Goal: Information Seeking & Learning: Learn about a topic

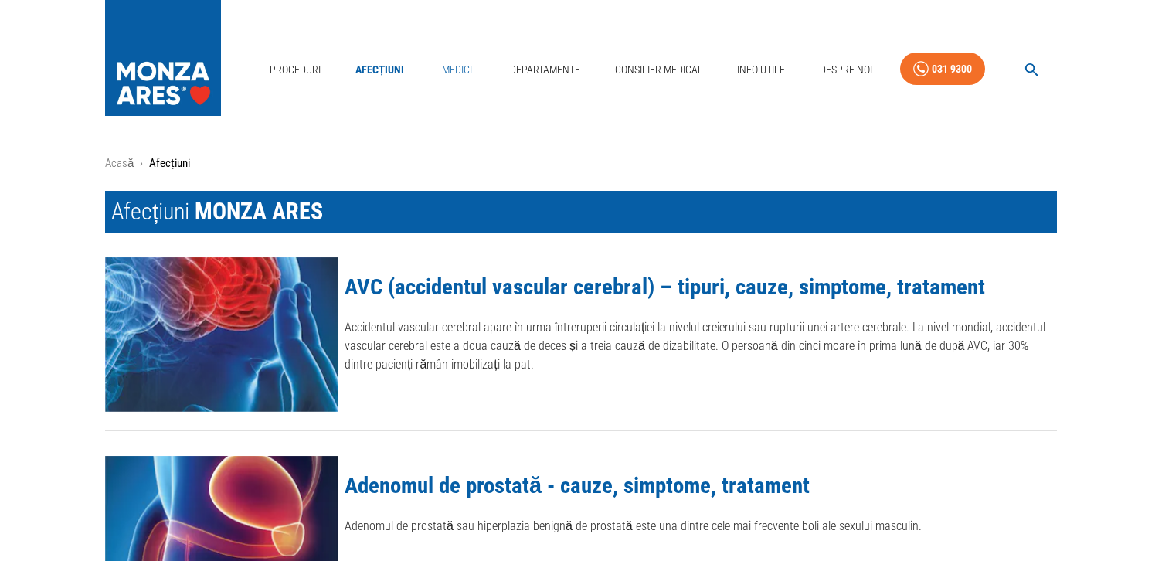
click at [447, 68] on link "Medici" at bounding box center [457, 70] width 49 height 32
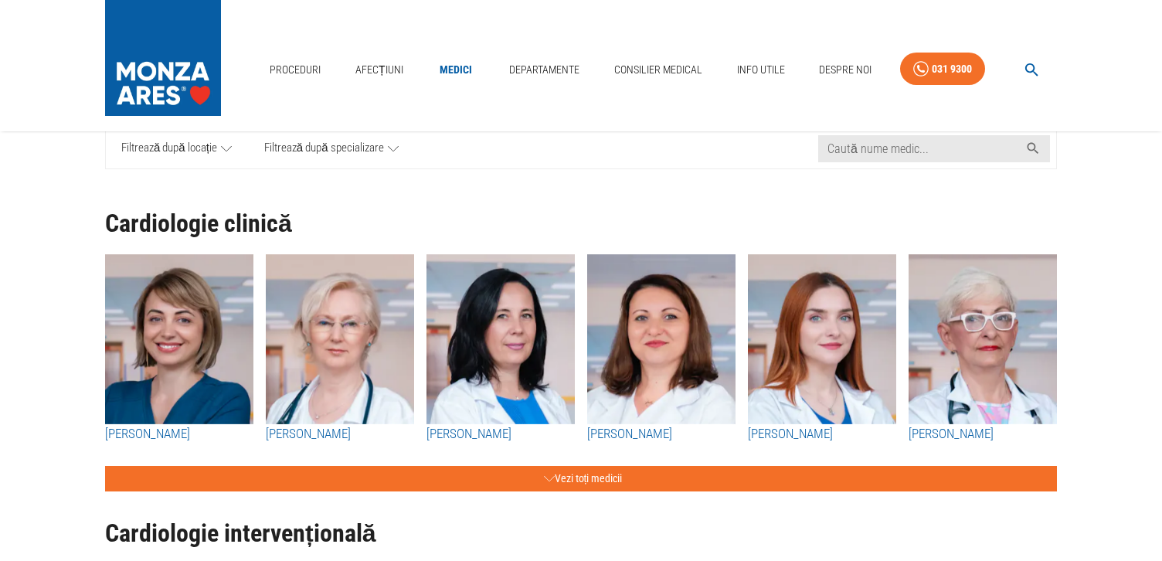
scroll to position [124, 0]
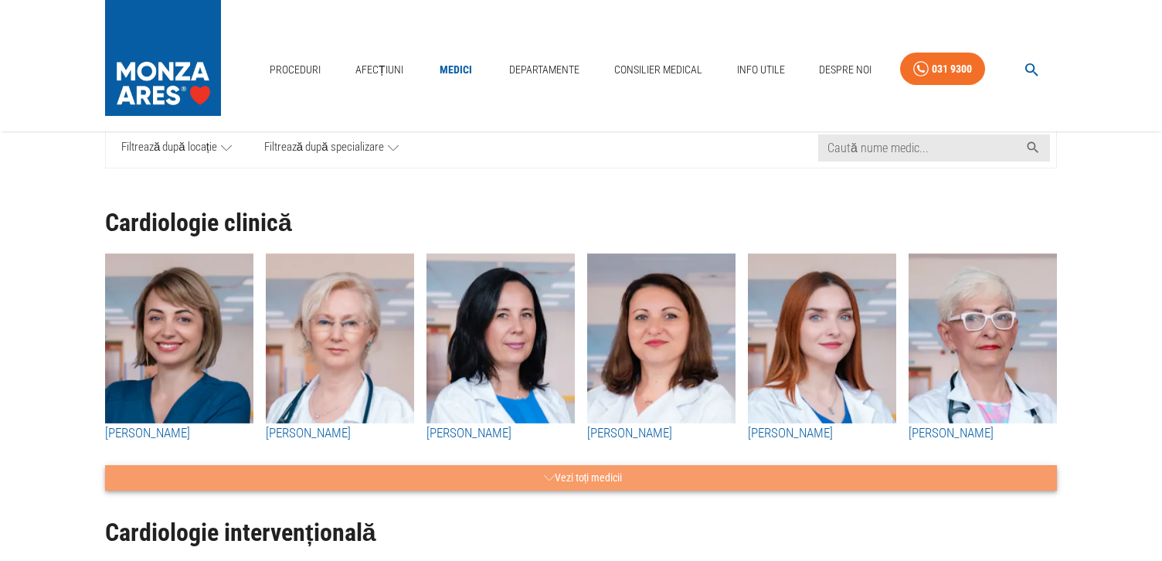
click at [561, 475] on button "Vezi toți medicii" at bounding box center [581, 477] width 952 height 25
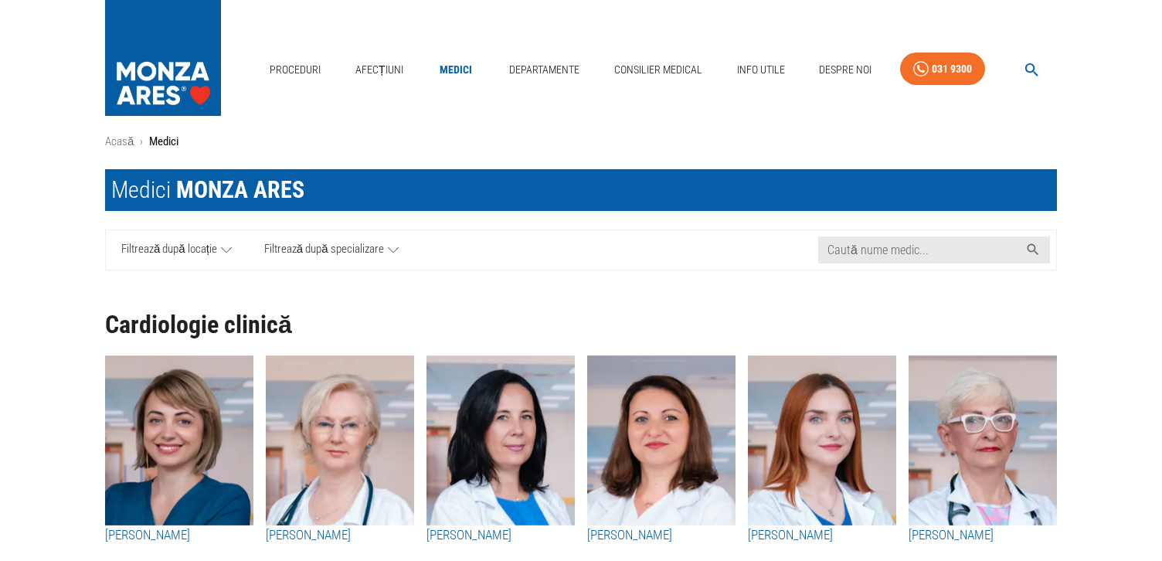
scroll to position [0, 0]
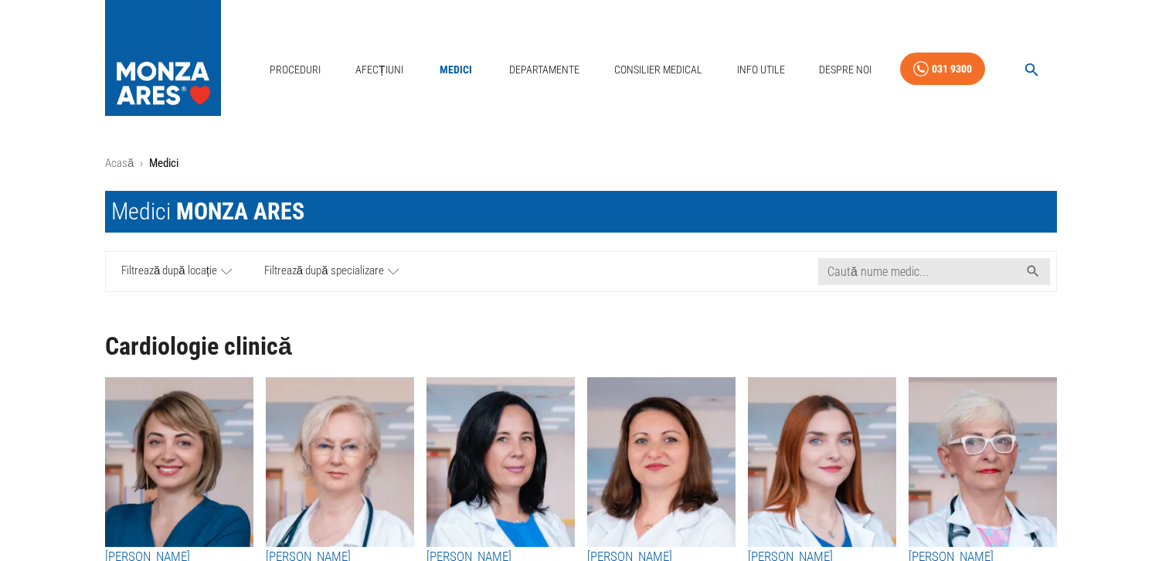
click at [319, 264] on span "Filtrează după specializare" at bounding box center [324, 271] width 120 height 19
click at [158, 267] on span "Filtrează după locație" at bounding box center [169, 271] width 96 height 19
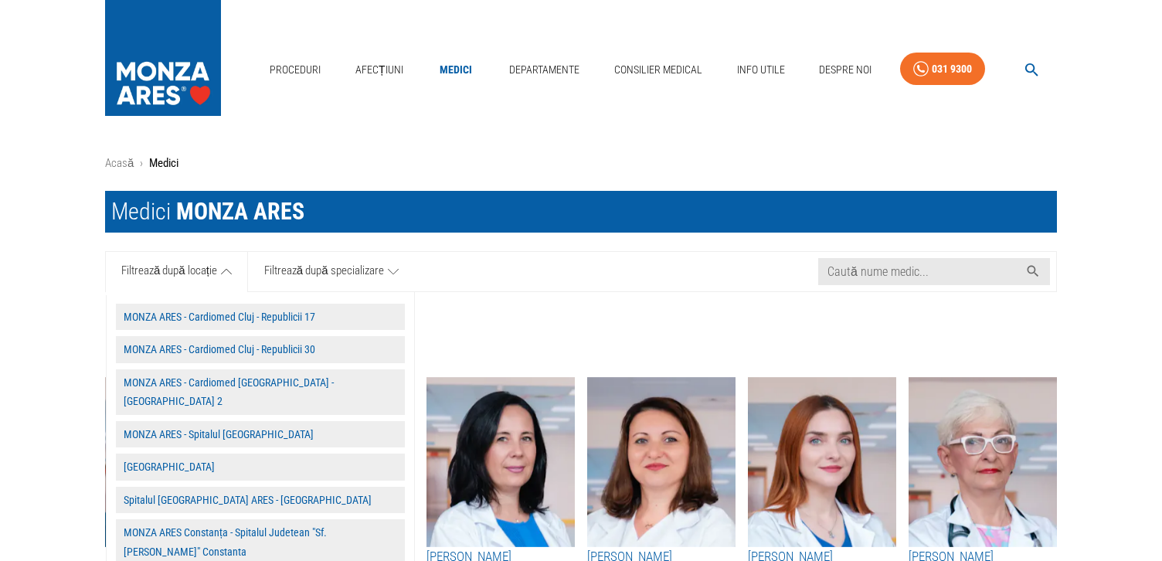
click at [146, 421] on button "MONZA ARES - Spitalul [GEOGRAPHIC_DATA]" at bounding box center [260, 434] width 289 height 27
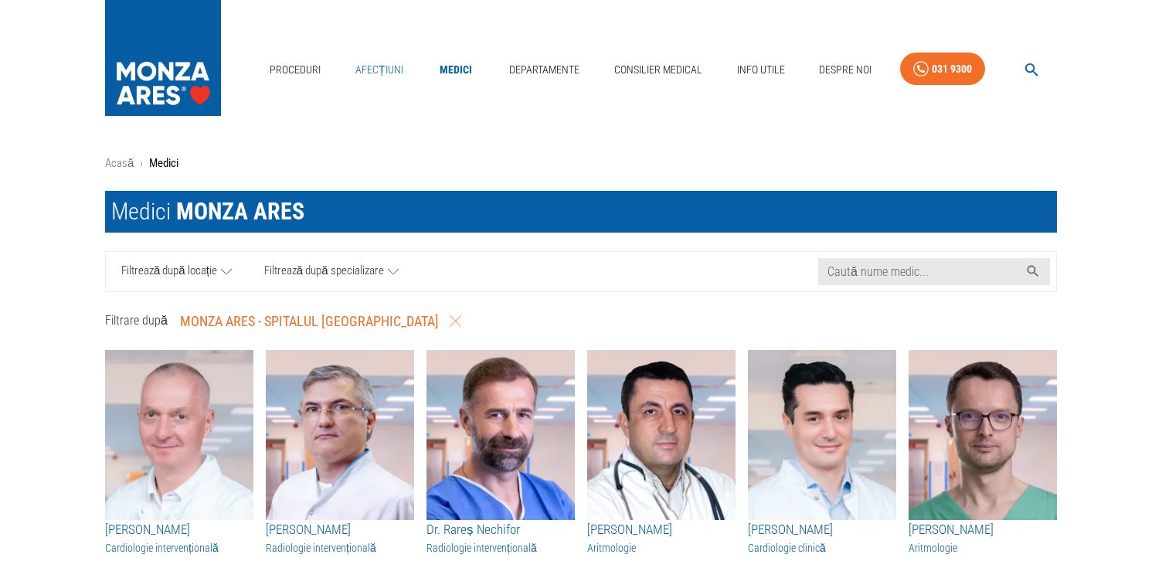
click at [366, 68] on link "Afecțiuni" at bounding box center [379, 70] width 60 height 32
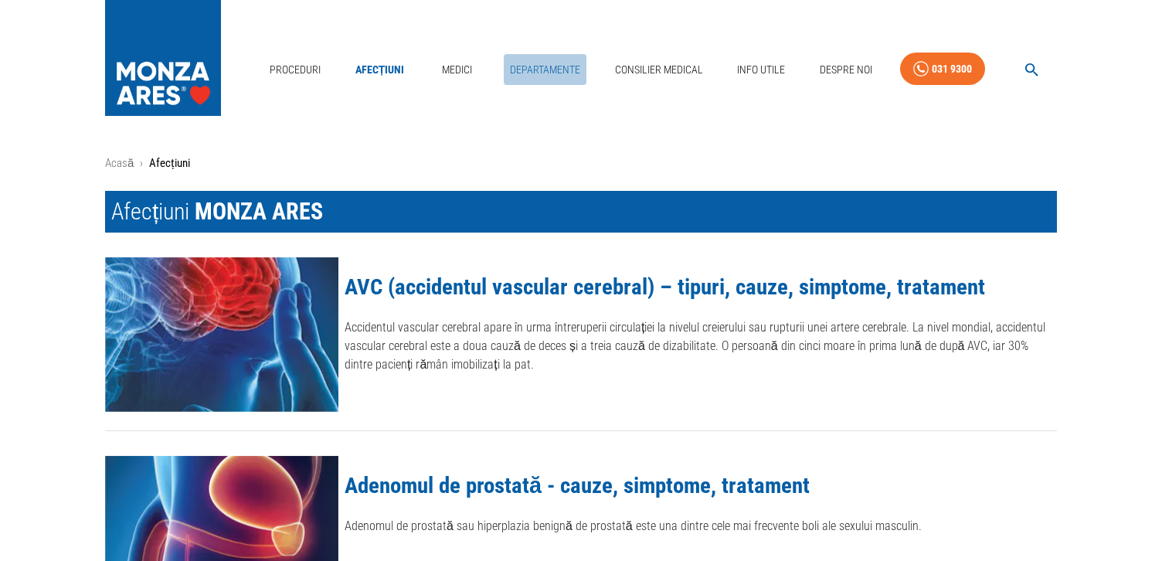
click at [532, 68] on link "Departamente" at bounding box center [545, 70] width 83 height 32
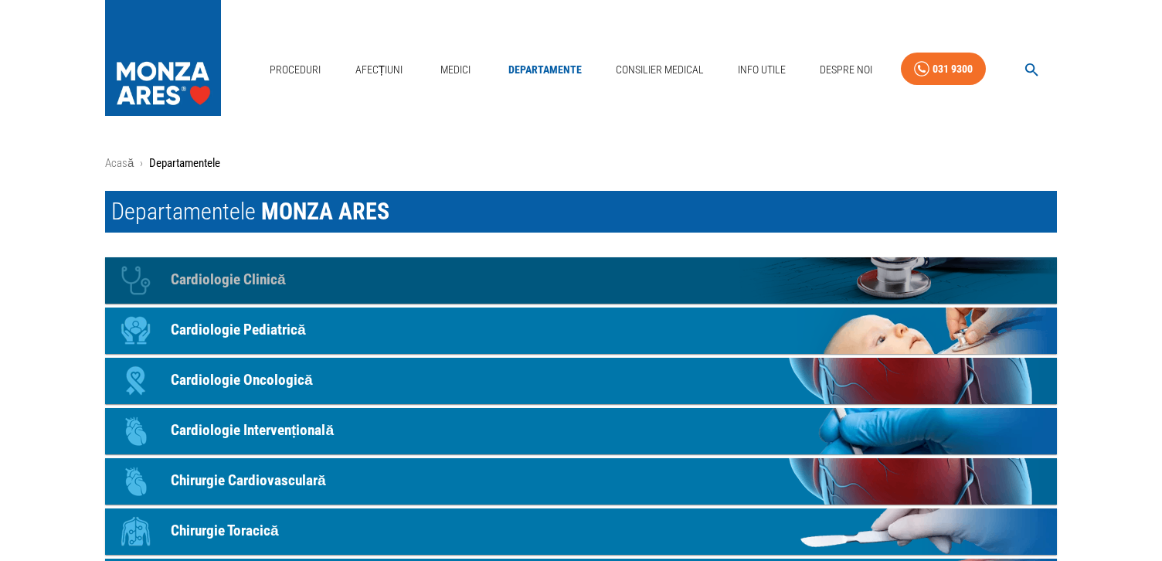
click at [237, 274] on p "Cardiologie Clinică" at bounding box center [228, 280] width 115 height 22
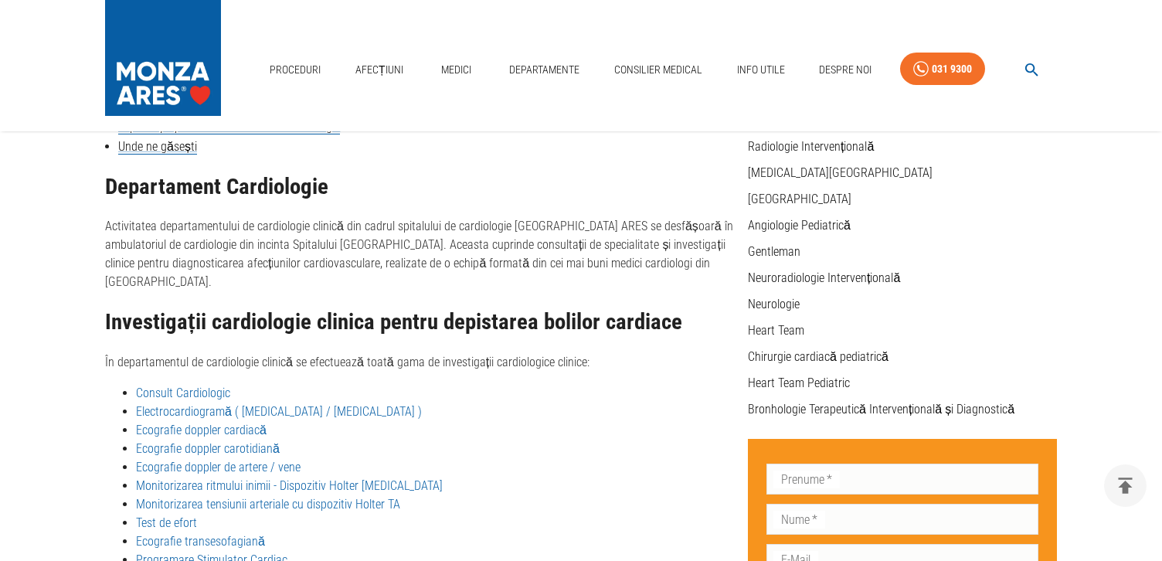
scroll to position [371, 0]
